Goal: Go to known website: Access a specific website the user already knows

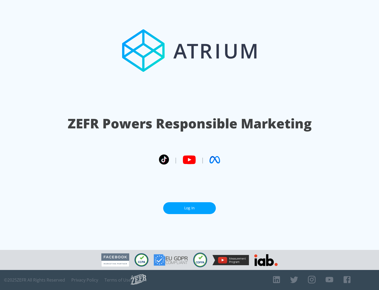
click at [190, 208] on link "Log In" at bounding box center [189, 208] width 53 height 12
